Goal: Navigation & Orientation: Find specific page/section

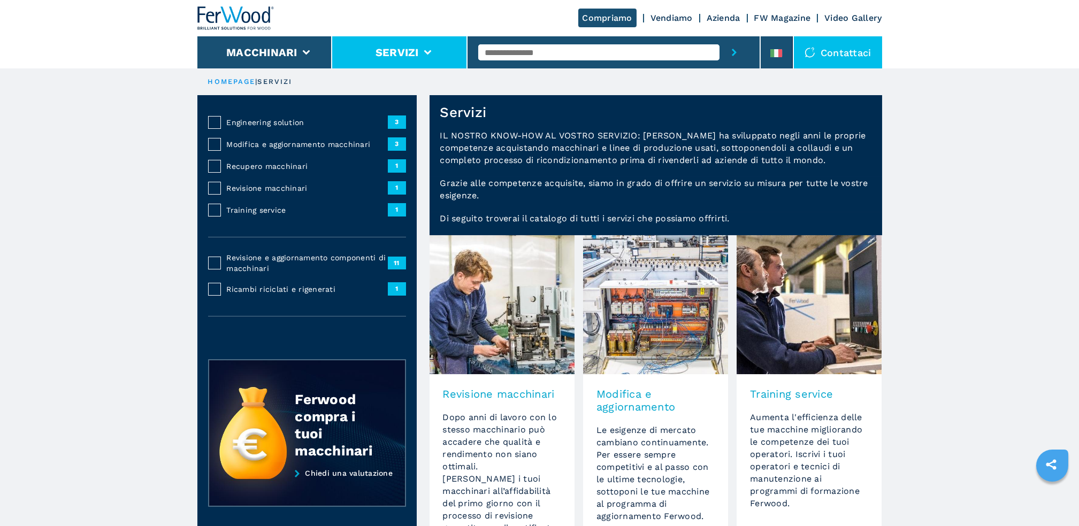
click at [431, 51] on icon at bounding box center [427, 52] width 7 height 5
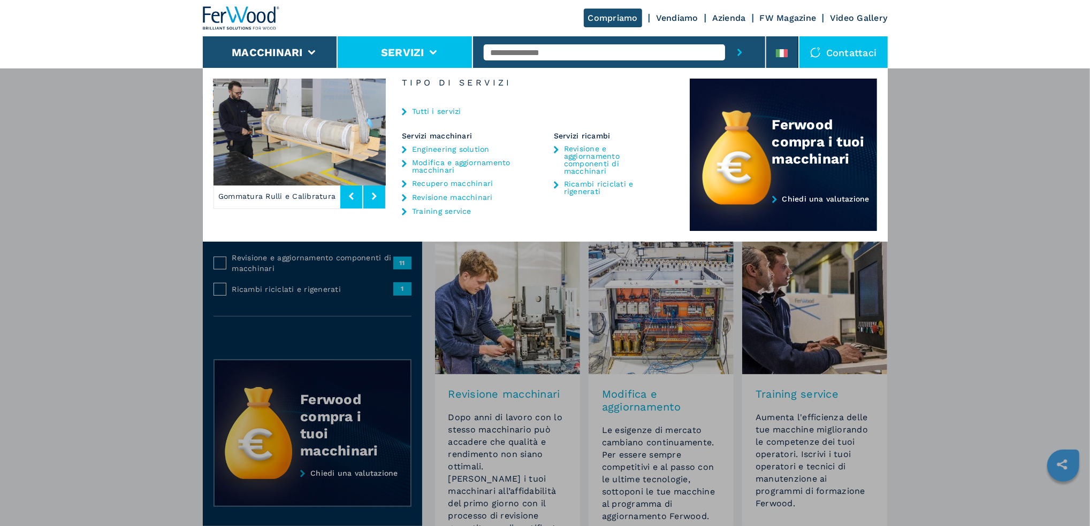
click at [431, 51] on icon at bounding box center [432, 52] width 7 height 5
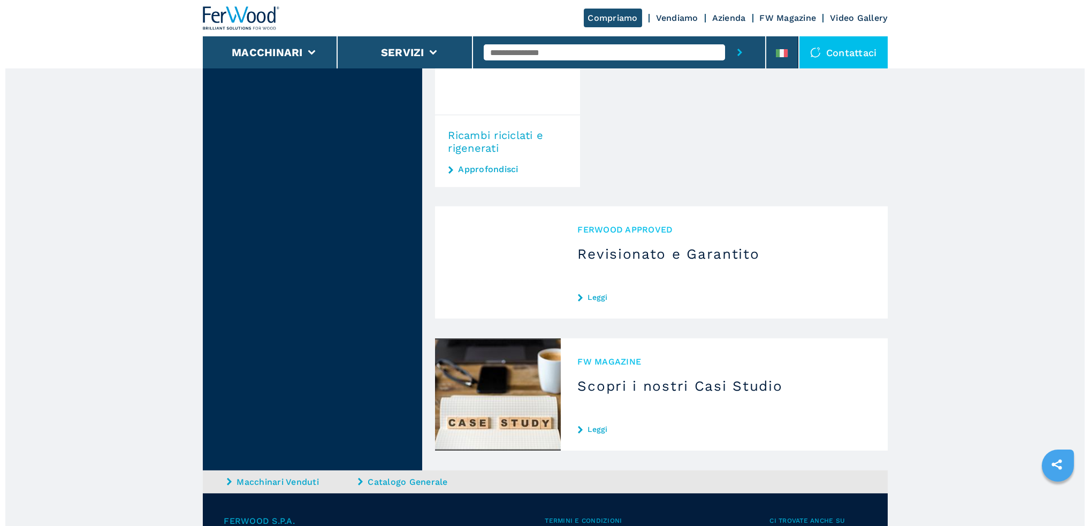
scroll to position [1185, 0]
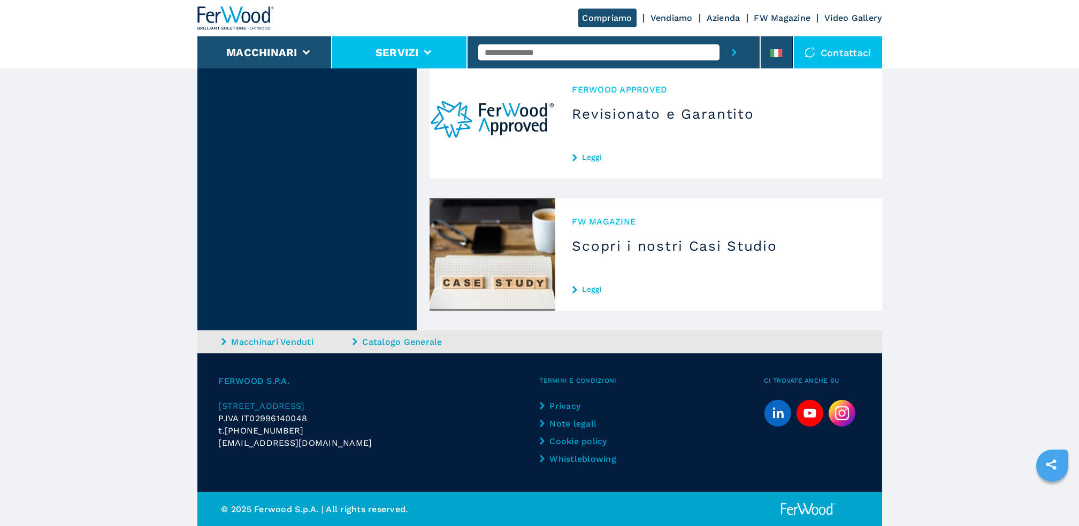
click at [418, 59] on li "Servizi" at bounding box center [399, 52] width 135 height 32
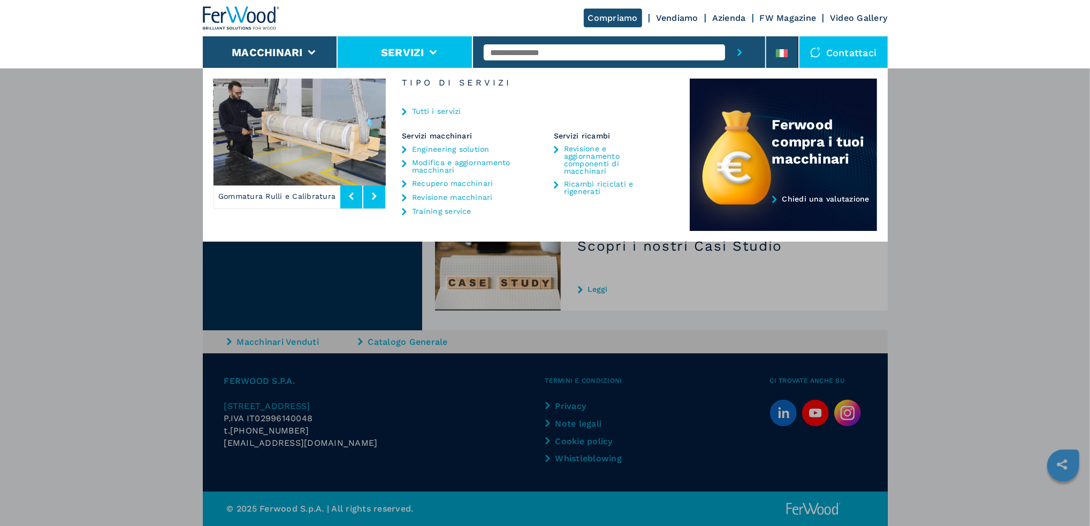
click at [429, 110] on link "Tutti i servizi" at bounding box center [436, 111] width 49 height 7
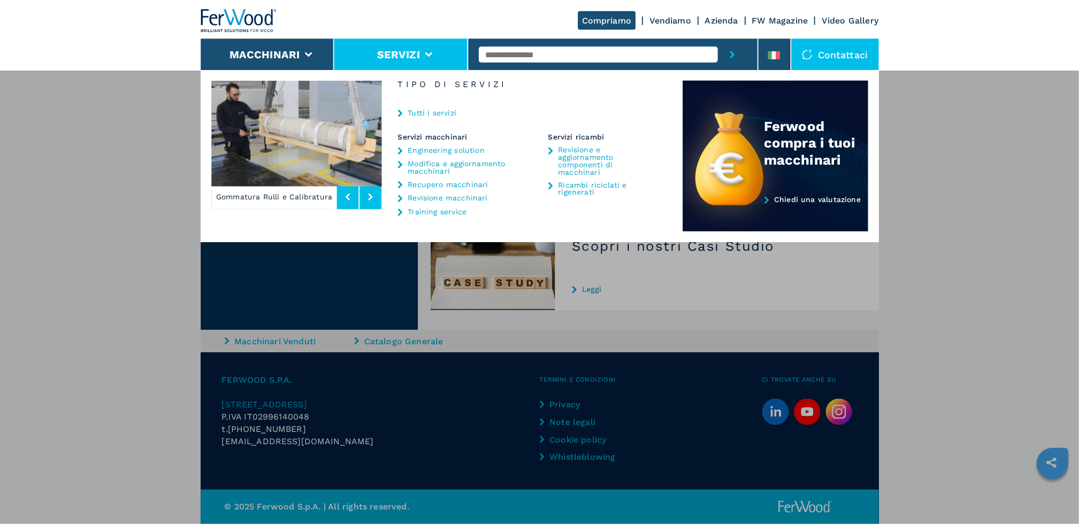
scroll to position [0, 0]
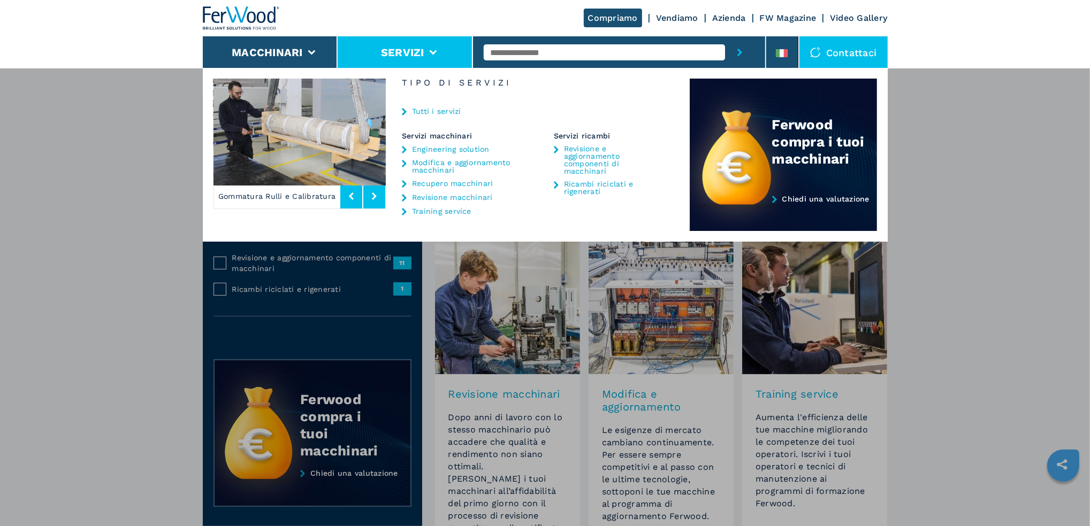
click at [440, 117] on div "Tutti i servizi" at bounding box center [538, 112] width 304 height 38
click at [449, 151] on link "Engineering solution" at bounding box center [451, 148] width 78 height 7
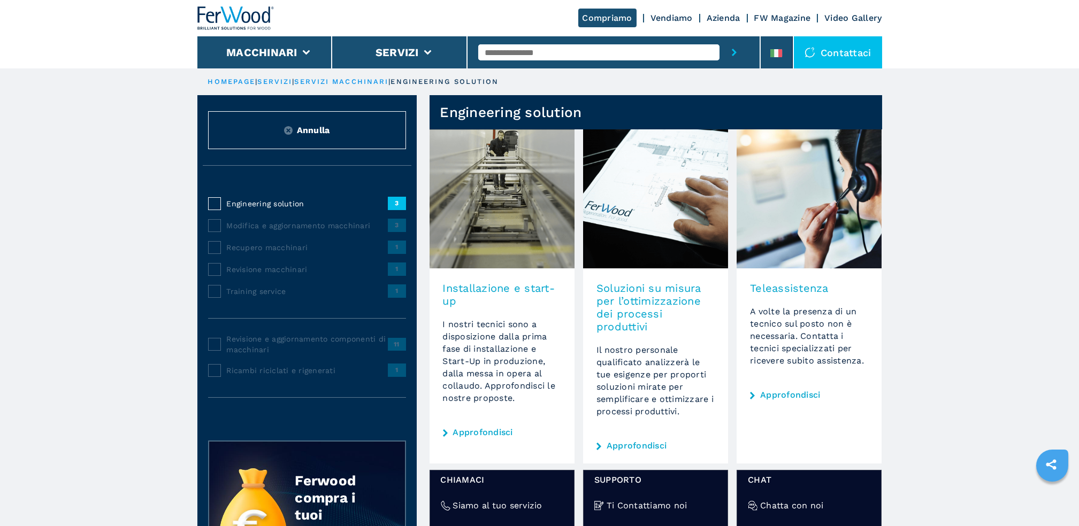
click at [283, 225] on span "Modifica e aggiornamento macchinari" at bounding box center [307, 225] width 161 height 11
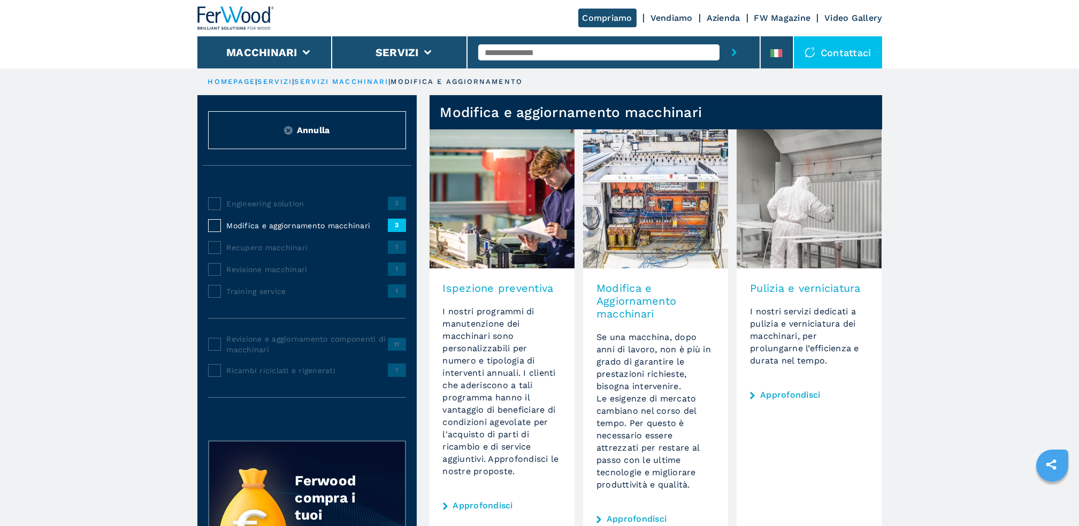
click at [287, 369] on span "Ricambi riciclati e rigenerati" at bounding box center [307, 370] width 161 height 11
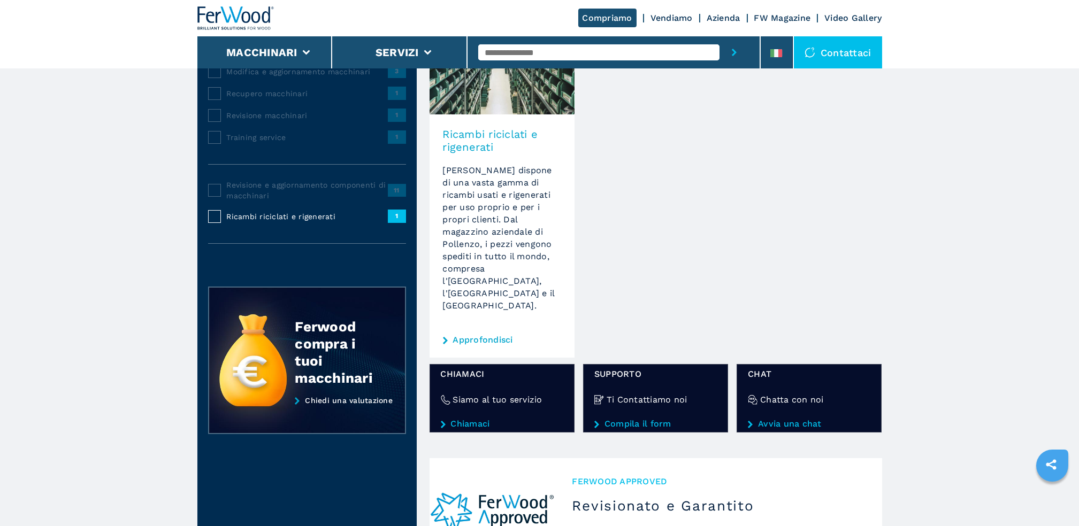
scroll to position [142, 0]
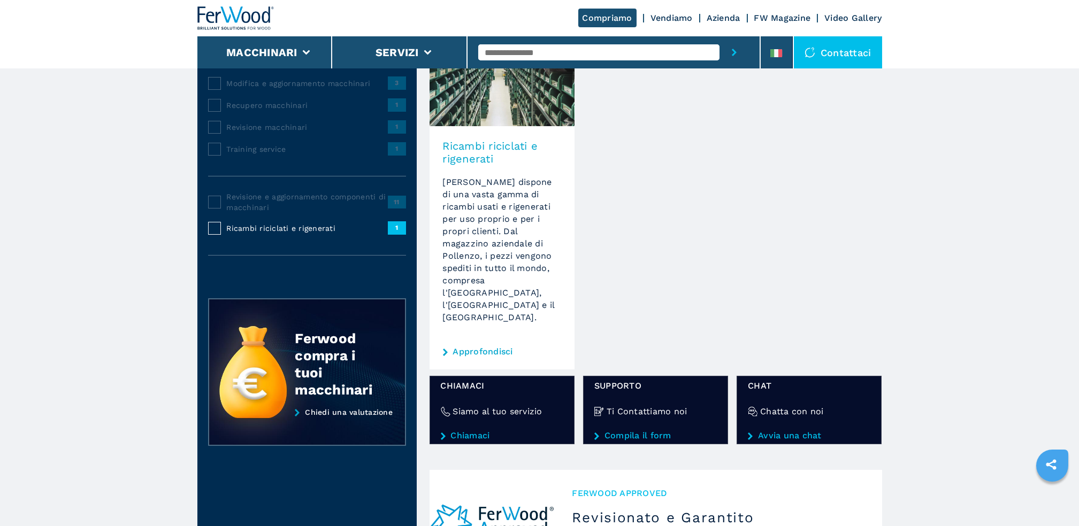
click at [316, 201] on span "Revisione e aggiornamento componenti di macchinari" at bounding box center [307, 201] width 161 height 21
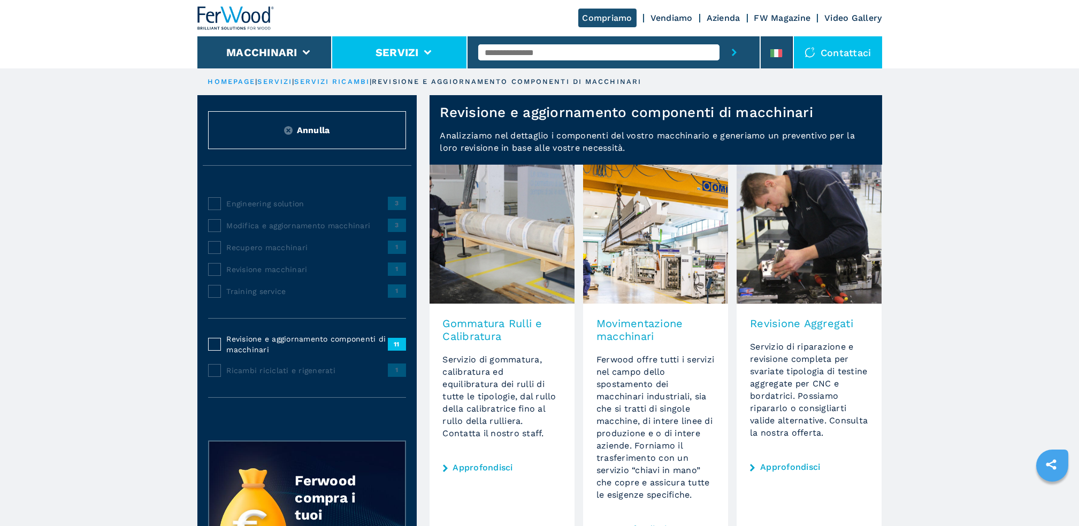
click at [422, 45] on li "Servizi" at bounding box center [399, 52] width 135 height 32
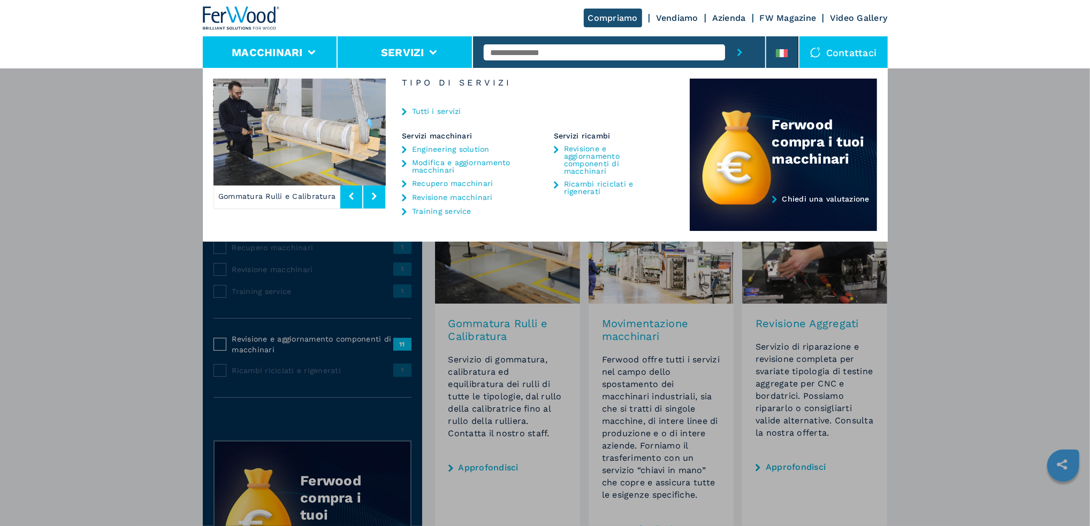
click at [323, 50] on li "Macchinari" at bounding box center [270, 52] width 135 height 32
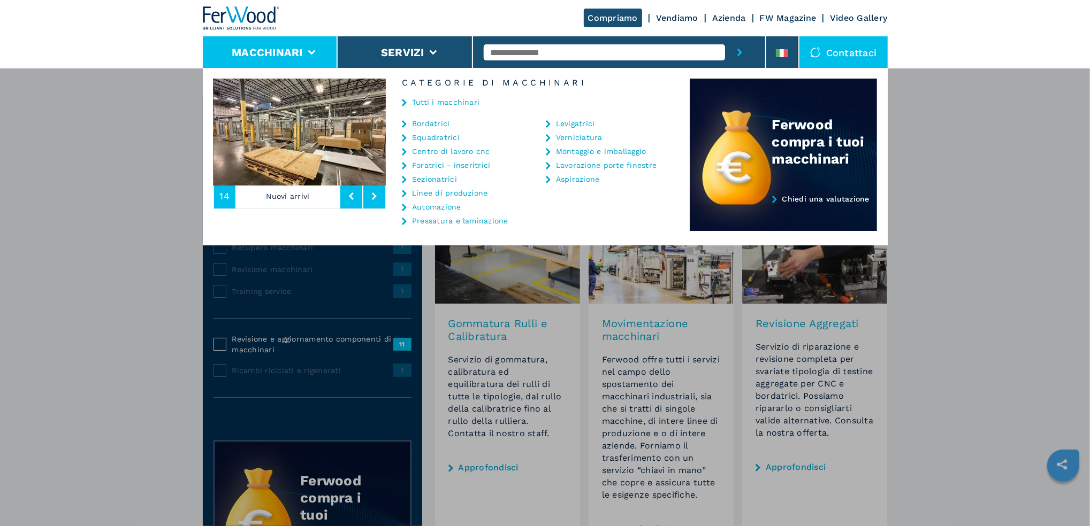
click at [473, 163] on link "Foratrici - inseritrici" at bounding box center [451, 165] width 79 height 7
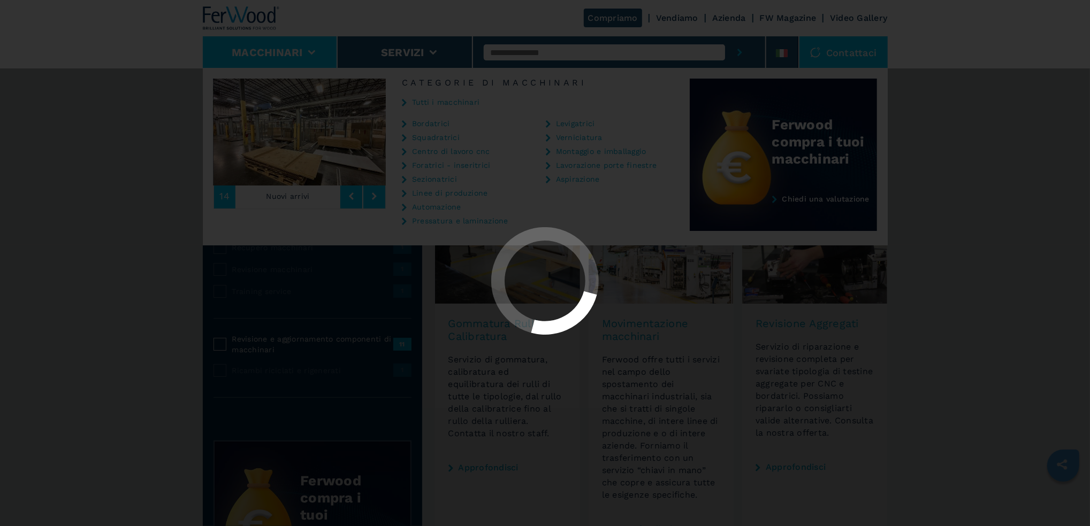
select select "**********"
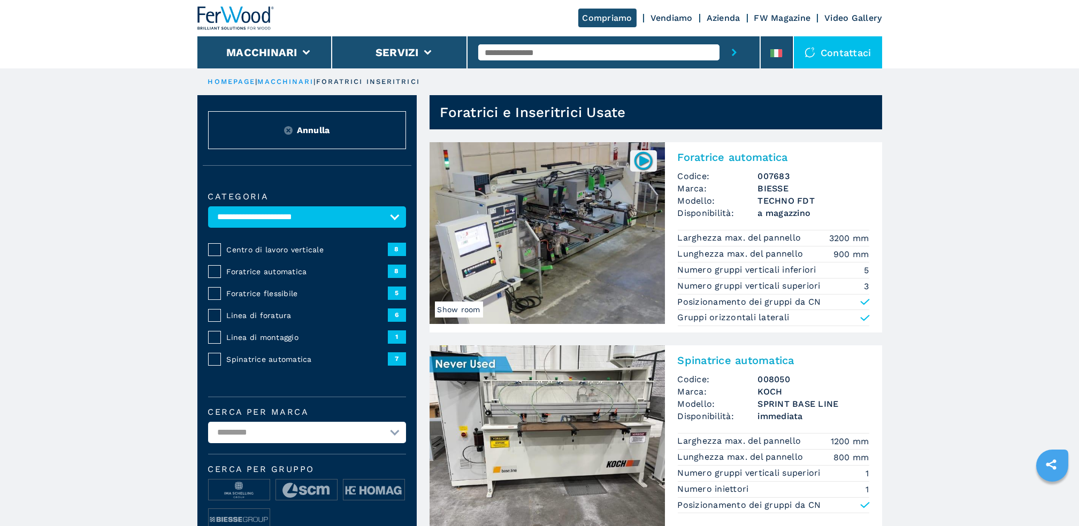
click at [302, 80] on link "macchinari" at bounding box center [286, 82] width 56 height 8
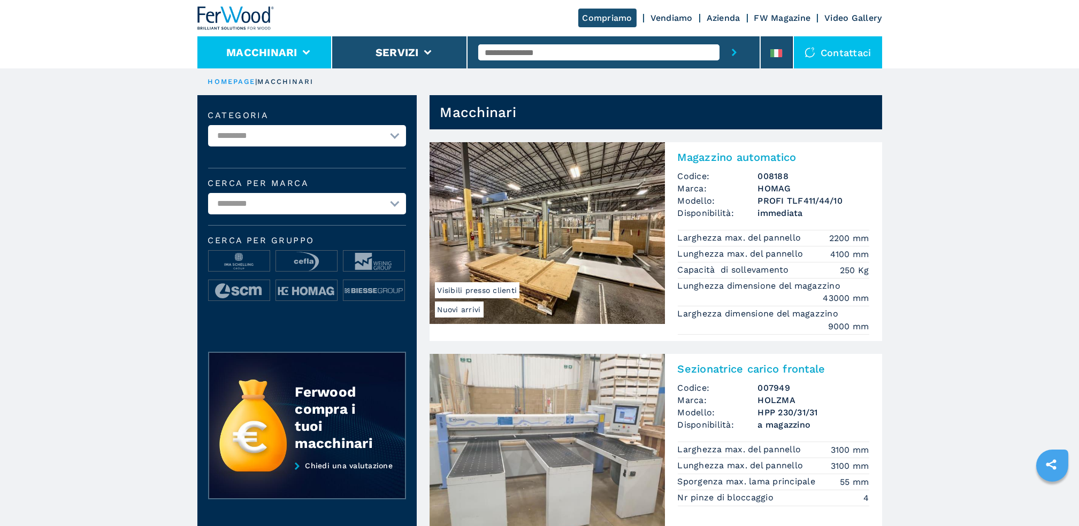
click at [312, 57] on li "Macchinari" at bounding box center [264, 52] width 135 height 32
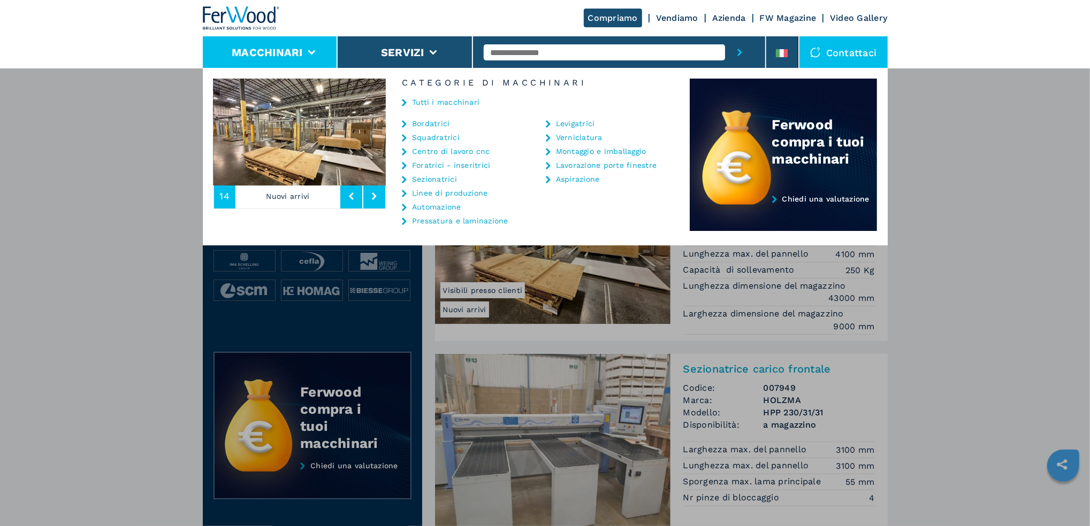
click at [567, 184] on li "Aspirazione" at bounding box center [604, 182] width 117 height 14
click at [572, 179] on link "Aspirazione" at bounding box center [578, 178] width 44 height 7
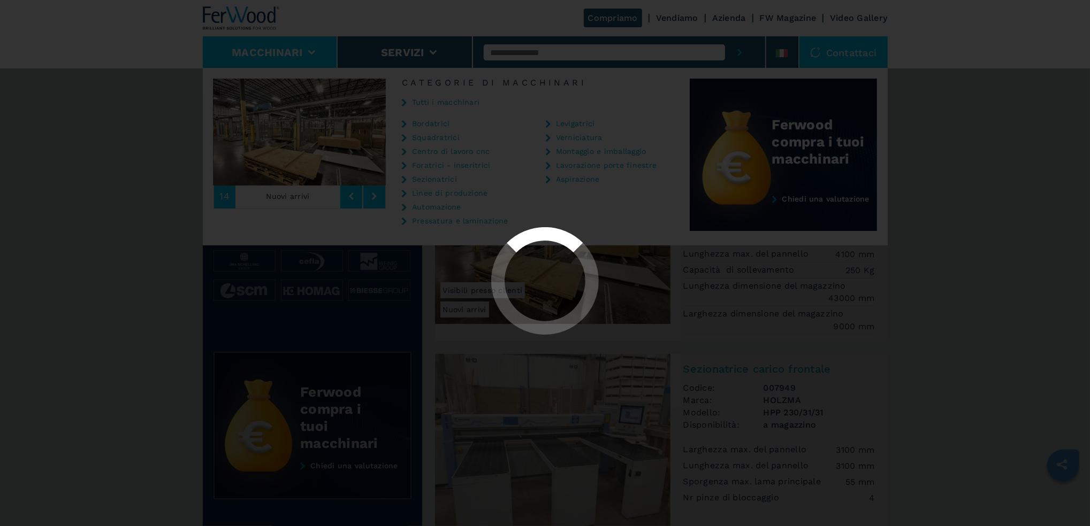
select select "**********"
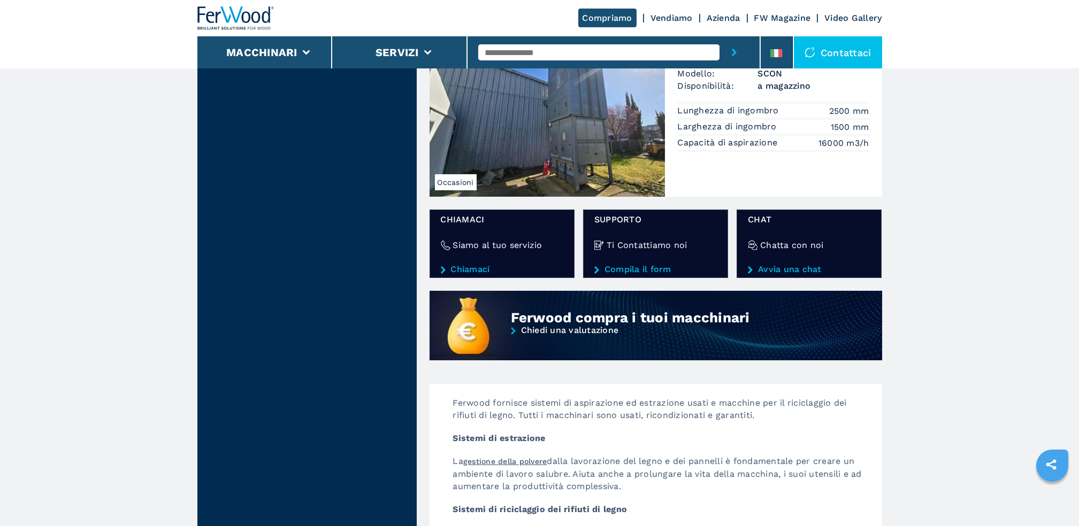
scroll to position [713, 0]
